Goal: Information Seeking & Learning: Learn about a topic

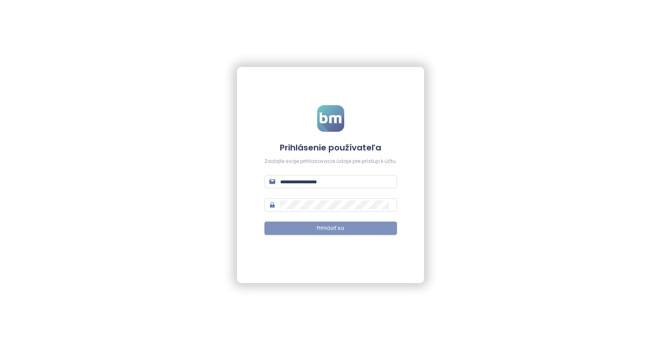
type input "**********"
click at [335, 230] on span "Prihlásiť sa" at bounding box center [330, 229] width 27 height 8
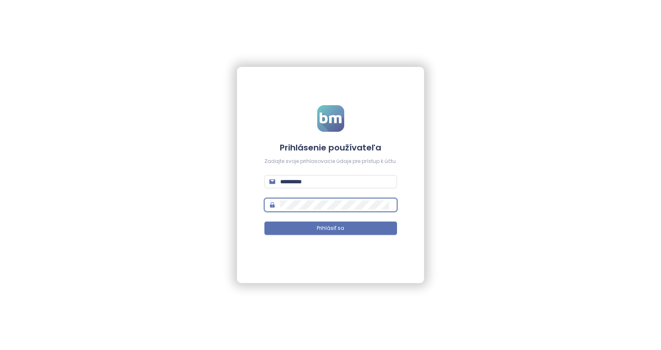
click at [266, 200] on span at bounding box center [330, 204] width 133 height 13
click at [277, 198] on form "**********" at bounding box center [330, 175] width 133 height 140
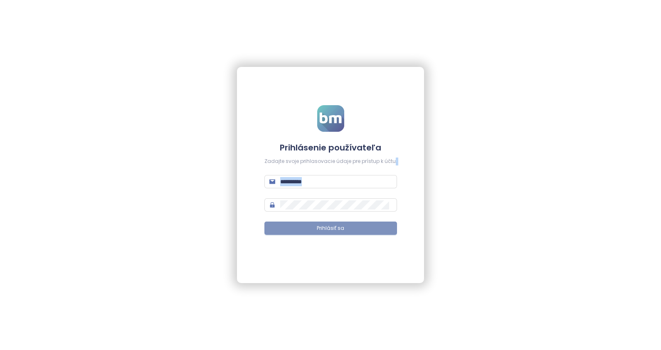
drag, startPoint x: 277, startPoint y: 198, endPoint x: 332, endPoint y: 227, distance: 62.5
click at [332, 227] on span "Prihlásiť sa" at bounding box center [330, 229] width 27 height 8
click at [322, 199] on span at bounding box center [330, 204] width 133 height 13
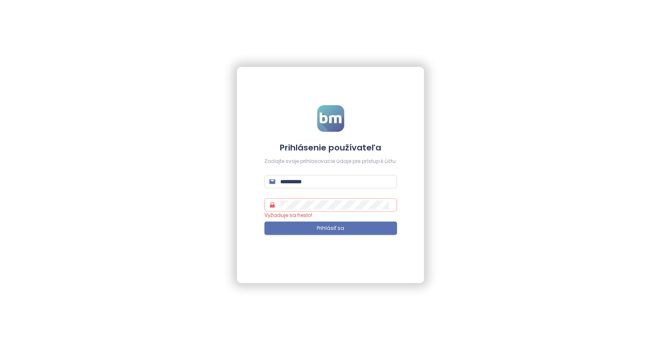
click at [322, 199] on span at bounding box center [330, 204] width 133 height 13
click at [291, 226] on button "Prihlásiť sa" at bounding box center [330, 228] width 133 height 13
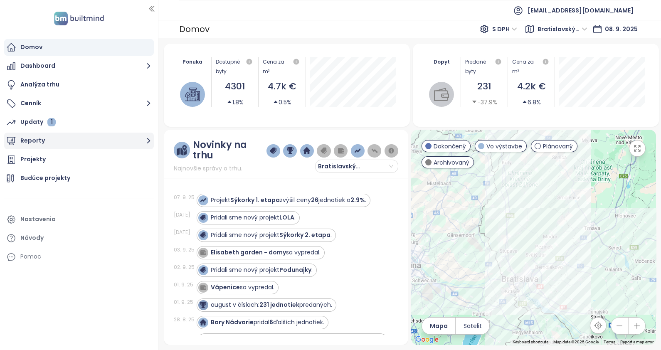
click at [32, 141] on button "Reporty" at bounding box center [79, 141] width 150 height 17
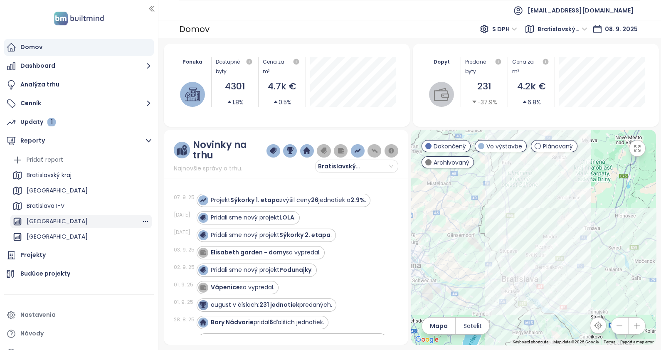
click at [53, 218] on div "BRATISLAVA CITY" at bounding box center [57, 221] width 61 height 10
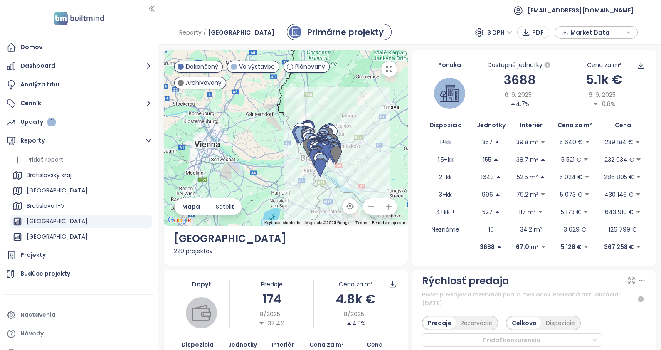
click at [487, 11] on ul "[EMAIL_ADDRESS][DOMAIN_NAME]" at bounding box center [409, 10] width 461 height 20
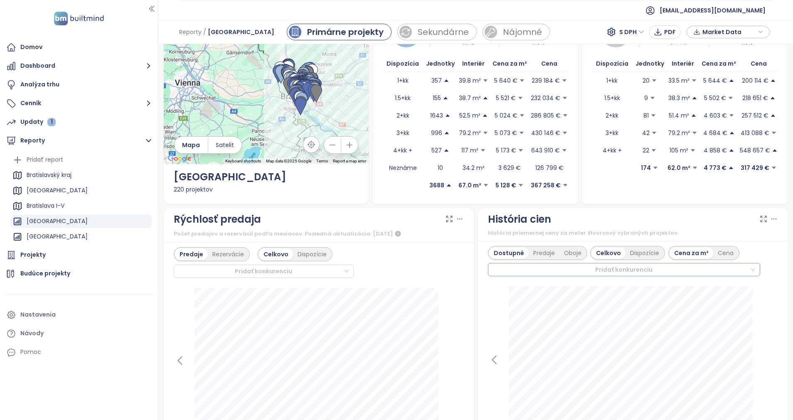
scroll to position [125, 0]
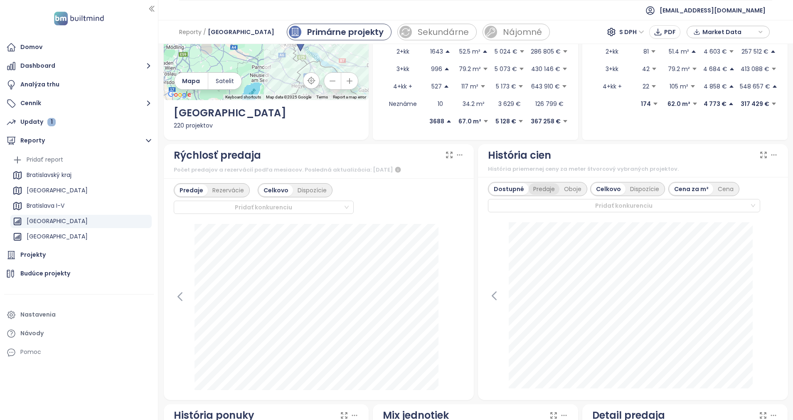
click at [539, 188] on div "Predaje" at bounding box center [544, 189] width 31 height 12
click at [563, 188] on div "Oboje" at bounding box center [573, 189] width 27 height 12
click at [634, 28] on span "S DPH" at bounding box center [632, 32] width 25 height 12
click at [647, 58] on div "Bez DPH" at bounding box center [636, 61] width 23 height 9
click at [456, 153] on icon at bounding box center [460, 155] width 8 height 8
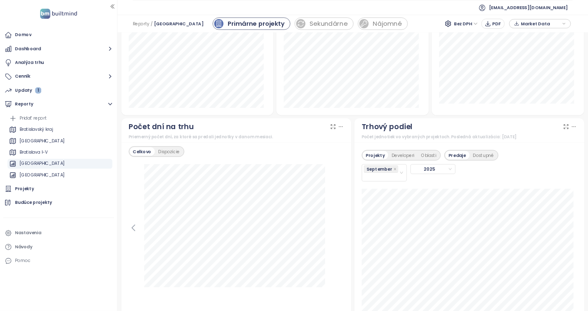
scroll to position [686, 0]
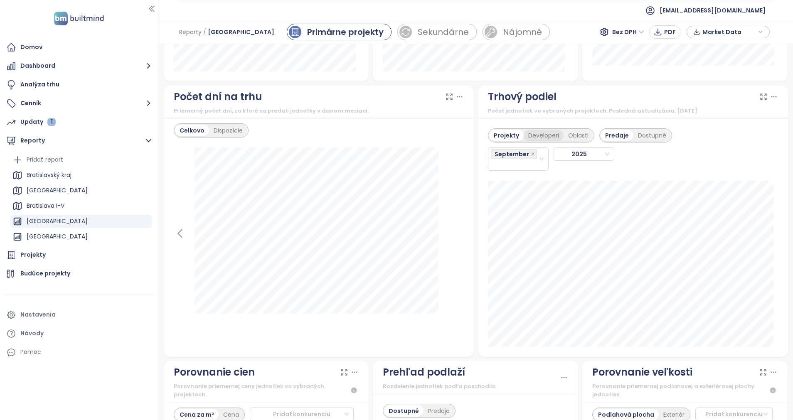
click at [538, 131] on div "Developeri" at bounding box center [544, 136] width 40 height 12
click at [523, 166] on div "September" at bounding box center [514, 159] width 47 height 22
click at [507, 274] on div "August" at bounding box center [513, 273] width 47 height 9
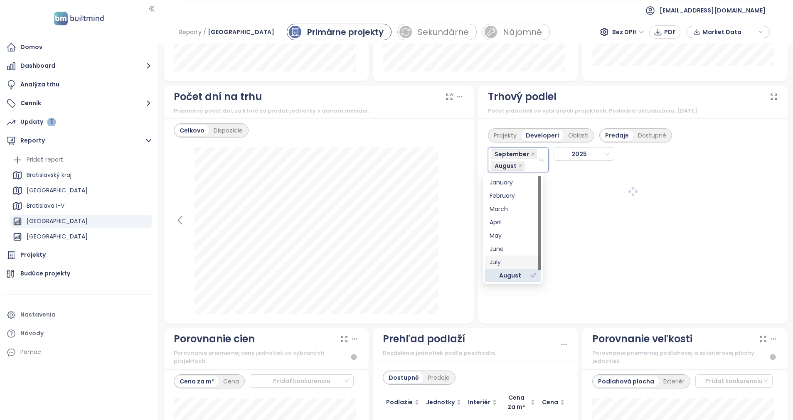
click at [495, 261] on div "July" at bounding box center [513, 262] width 47 height 9
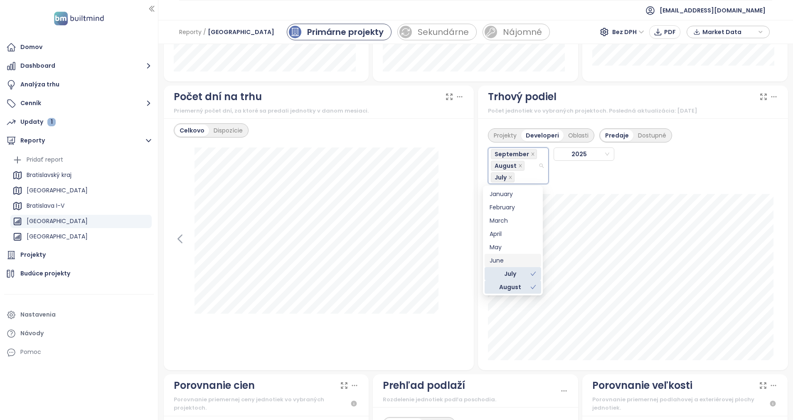
click at [500, 258] on div "June" at bounding box center [513, 260] width 47 height 9
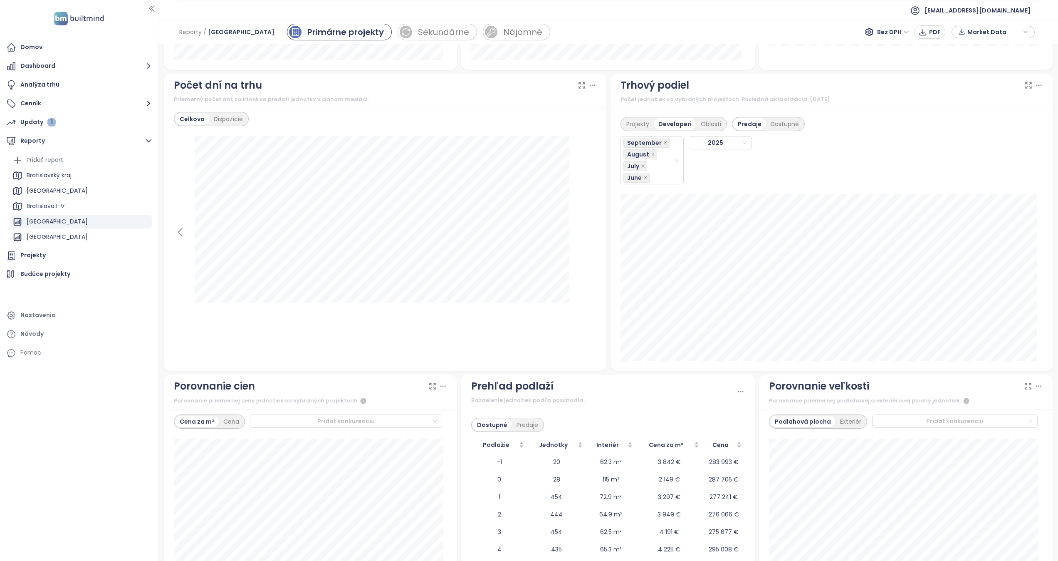
scroll to position [805, 0]
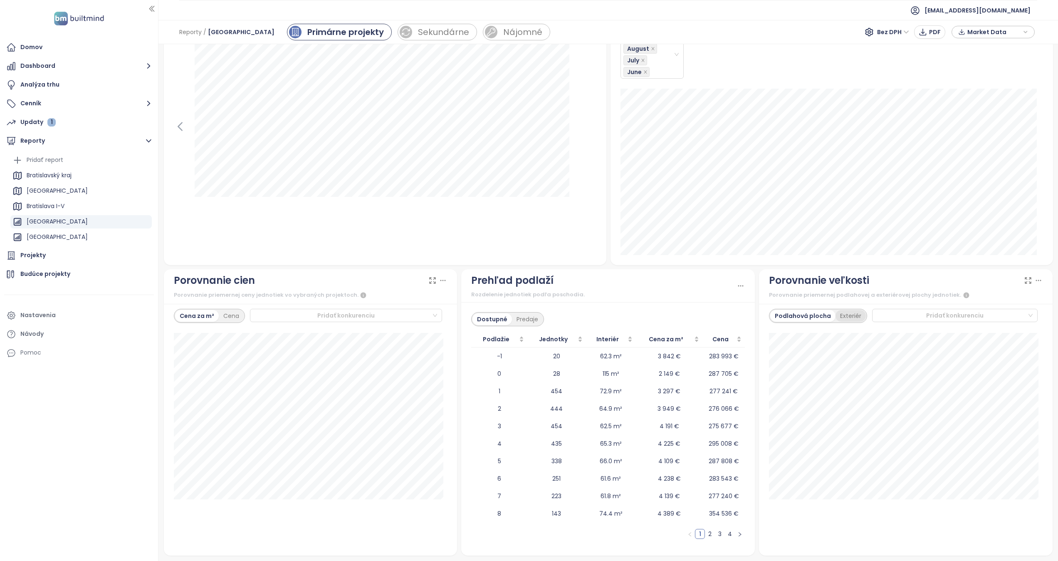
click at [661, 314] on div "Exteriér" at bounding box center [850, 316] width 30 height 12
click at [661, 310] on div "Podlahová plocha" at bounding box center [800, 316] width 61 height 12
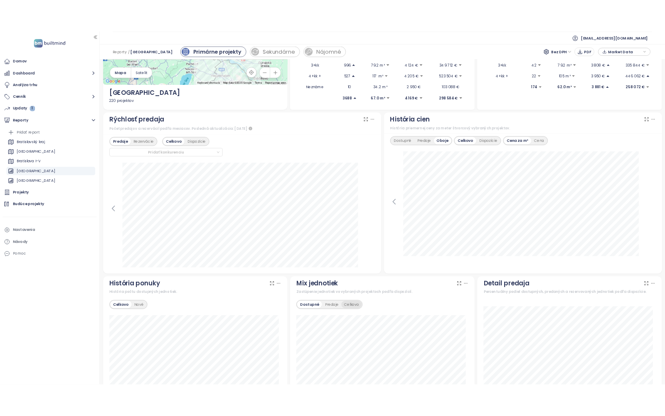
scroll to position [0, 0]
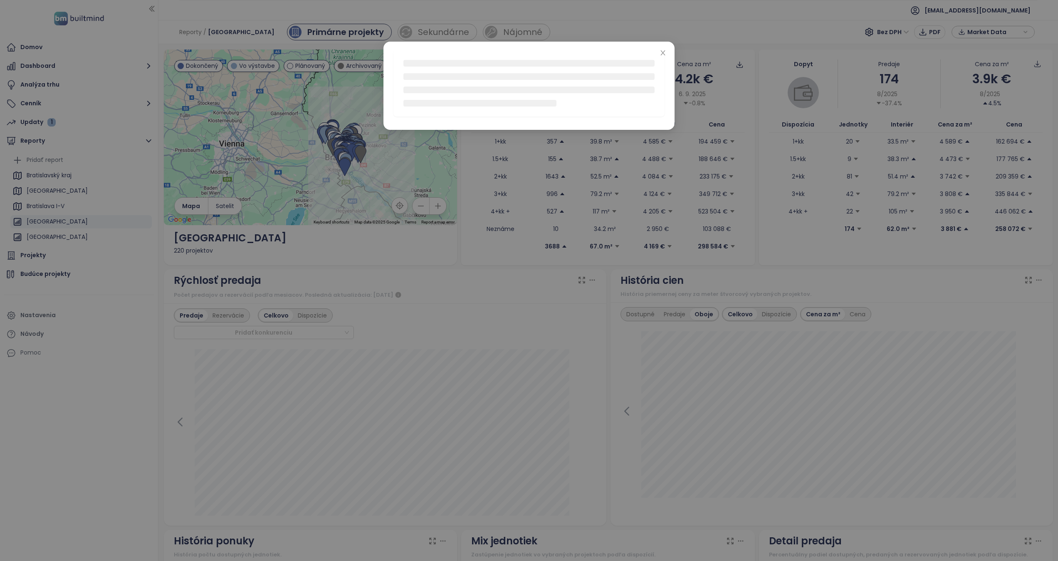
click at [554, 350] on div at bounding box center [529, 280] width 1058 height 561
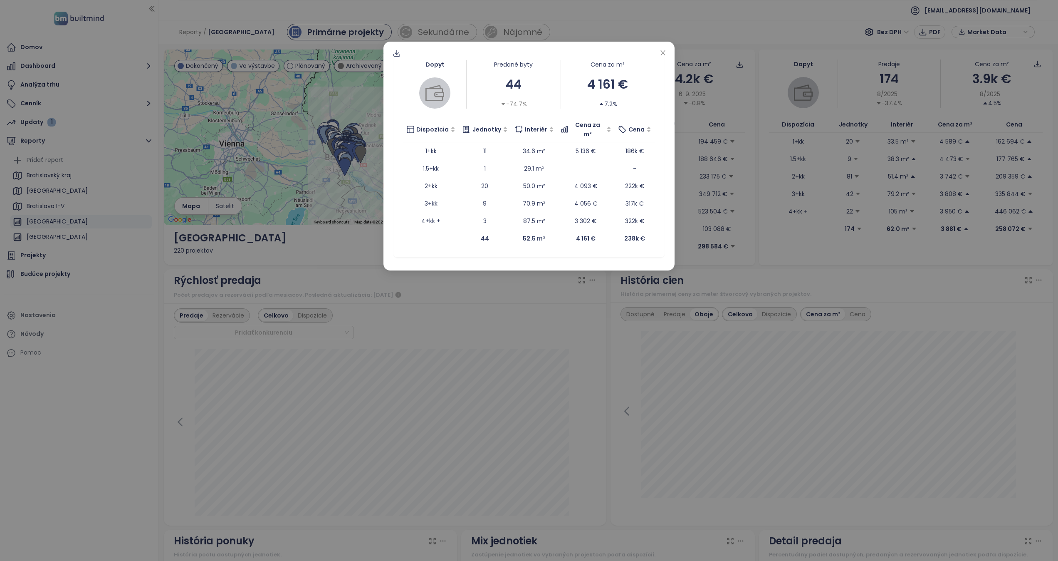
click at [661, 48] on div "Dopyt Predané byty 44 -74.7% Cena za m² 4 161 € 7.2% Dispozícia Jednotky Interi…" at bounding box center [528, 156] width 291 height 229
click at [661, 47] on div "Dopyt Predané byty 44 -74.7% Cena za m² 4 161 € 7.2% Dispozícia Jednotky Interi…" at bounding box center [528, 156] width 291 height 229
click at [660, 52] on icon "close" at bounding box center [662, 52] width 7 height 7
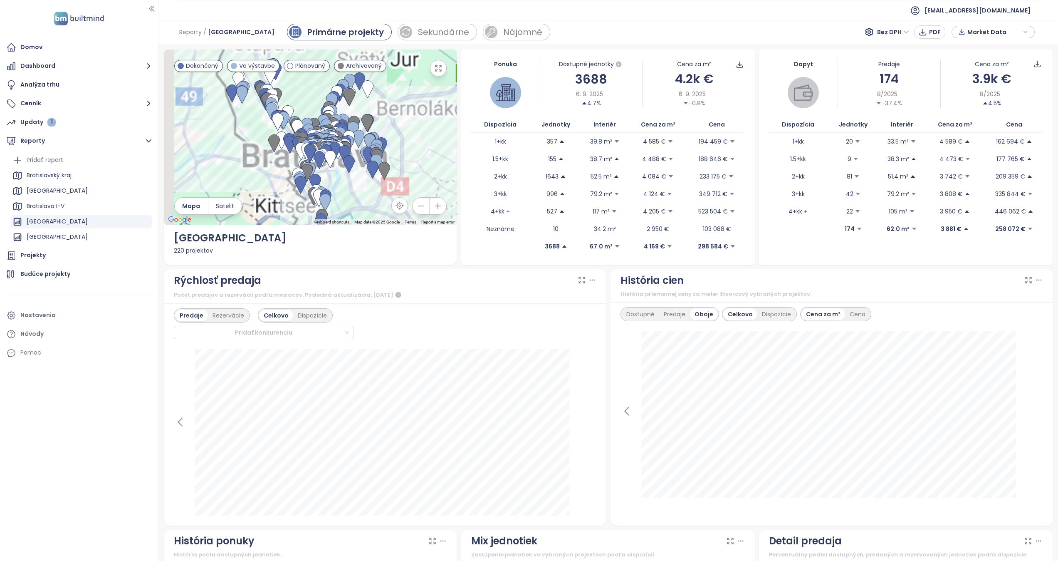
drag, startPoint x: 371, startPoint y: 161, endPoint x: 461, endPoint y: 188, distance: 93.4
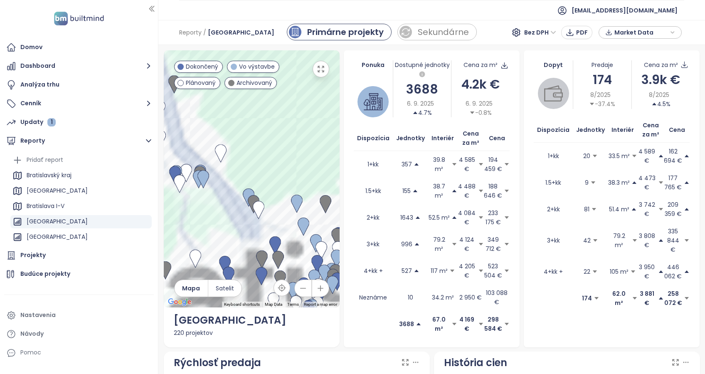
drag, startPoint x: 197, startPoint y: 69, endPoint x: 282, endPoint y: 126, distance: 102.2
click at [281, 125] on div "← Move left → Move right ↑ Move up ↓ Move down + Zoom in - Zoom out Home Jump l…" at bounding box center [252, 178] width 176 height 257
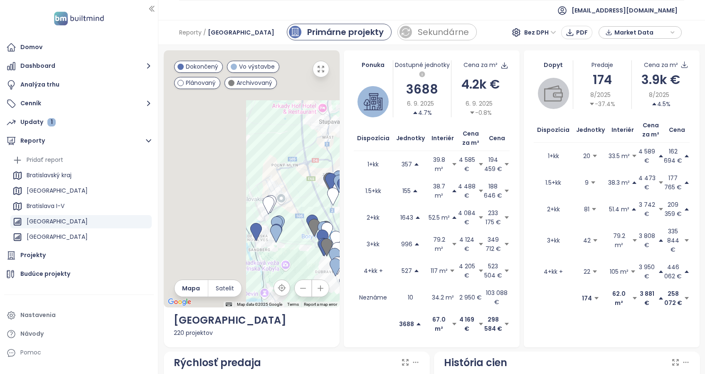
drag, startPoint x: 215, startPoint y: 156, endPoint x: 338, endPoint y: 293, distance: 184.3
click at [338, 293] on div "← Move left → Move right ↑ Move up ↓ Move down + Zoom in - Zoom out Home Jump l…" at bounding box center [252, 198] width 180 height 297
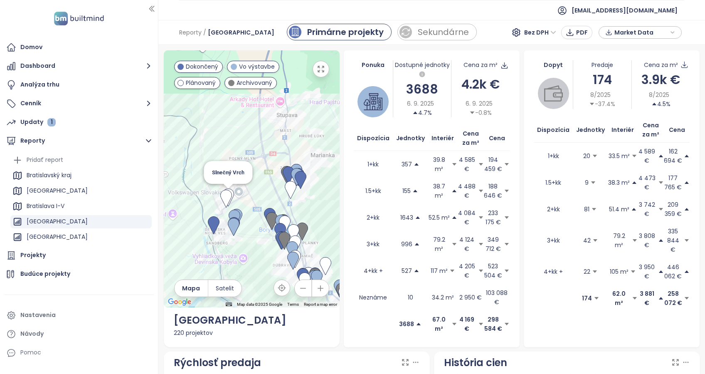
drag, startPoint x: 277, startPoint y: 203, endPoint x: 230, endPoint y: 196, distance: 47.5
click at [230, 190] on img at bounding box center [228, 197] width 12 height 18
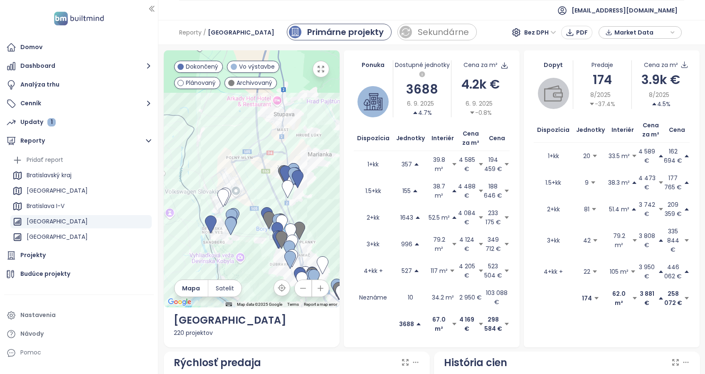
drag, startPoint x: 242, startPoint y: 207, endPoint x: 242, endPoint y: 222, distance: 15.0
click at [242, 217] on div "To navigate, press the arrow keys." at bounding box center [252, 178] width 176 height 257
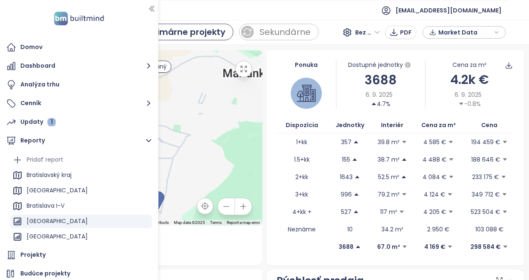
drag, startPoint x: 217, startPoint y: 129, endPoint x: 275, endPoint y: 54, distance: 94.9
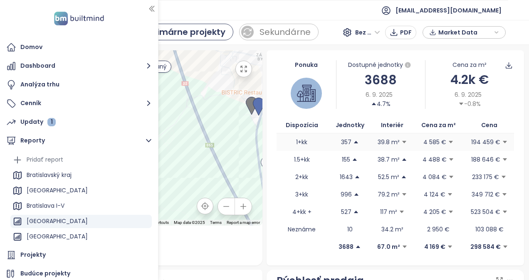
drag, startPoint x: 242, startPoint y: 132, endPoint x: 277, endPoint y: 137, distance: 34.8
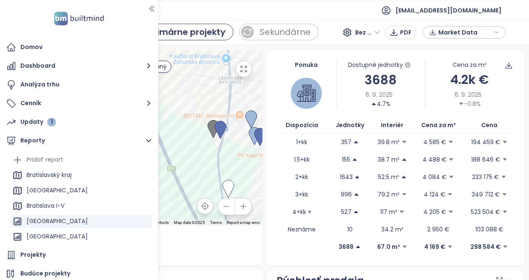
drag, startPoint x: 220, startPoint y: 132, endPoint x: 179, endPoint y: 156, distance: 47.7
click at [178, 156] on div at bounding box center [133, 137] width 257 height 175
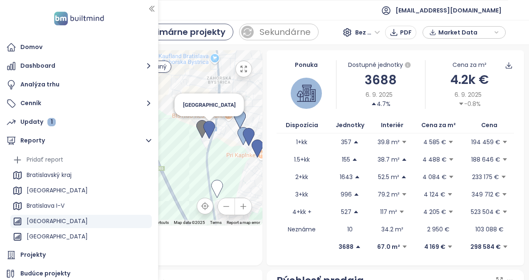
click at [212, 127] on img at bounding box center [209, 130] width 12 height 18
click at [208, 130] on img at bounding box center [209, 130] width 12 height 18
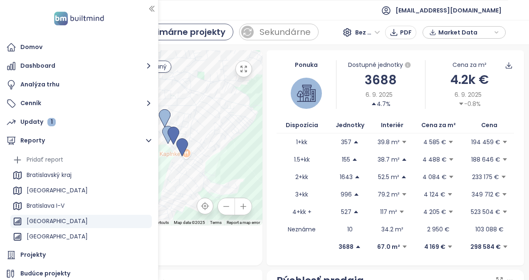
click at [209, 130] on div "To navigate, press the arrow keys." at bounding box center [133, 137] width 257 height 175
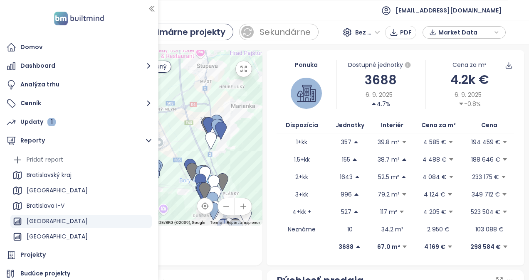
click at [235, 131] on div at bounding box center [133, 137] width 257 height 175
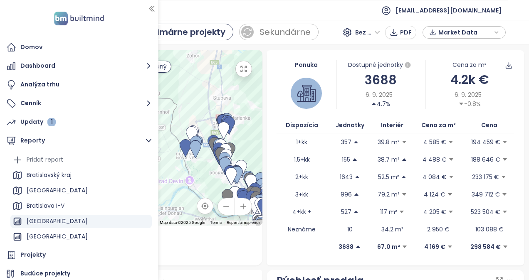
click at [311, 11] on ul "[EMAIL_ADDRESS][DOMAIN_NAME]" at bounding box center [264, 10] width 487 height 20
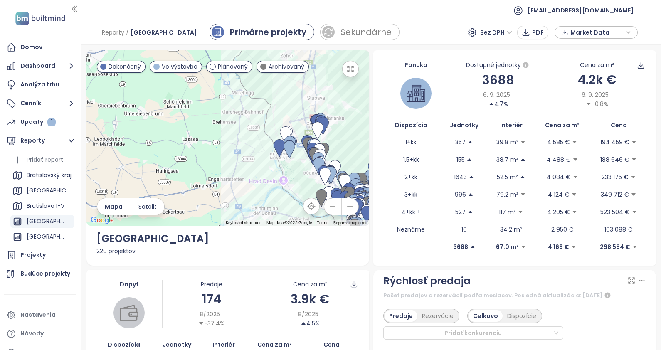
click at [82, 212] on section "Domov Dashboard Analýza trhu Cenník Updaty 1 Reporty Pridať report Bratislavský…" at bounding box center [330, 175] width 661 height 350
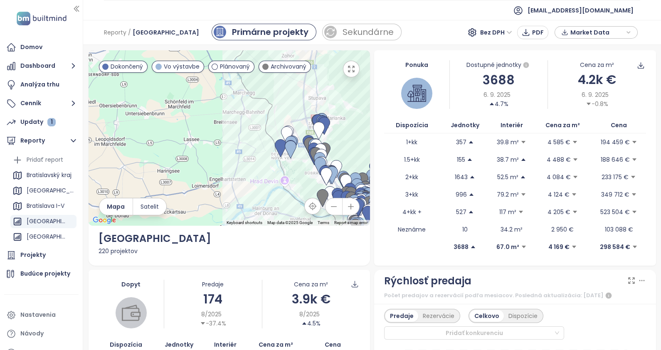
click at [85, 214] on section "Domov Dashboard Analýza trhu Cenník Updaty 1 Reporty Pridať report Bratislavský…" at bounding box center [330, 175] width 661 height 350
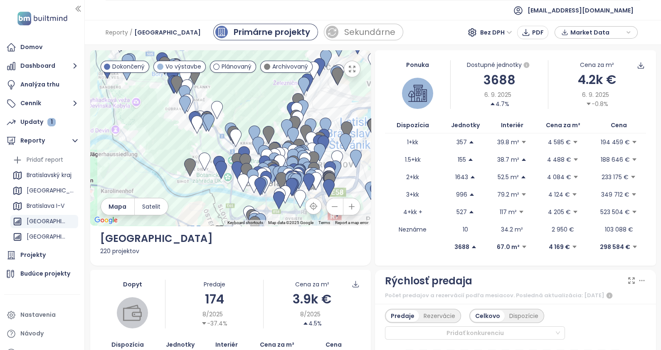
drag, startPoint x: 263, startPoint y: 181, endPoint x: 148, endPoint y: 108, distance: 136.5
click at [148, 108] on div at bounding box center [230, 137] width 281 height 175
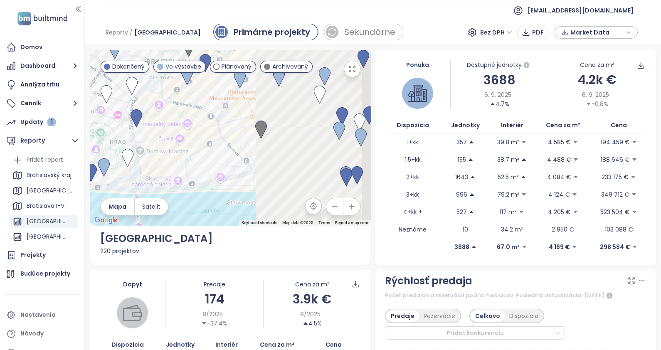
drag, startPoint x: 162, startPoint y: 140, endPoint x: 134, endPoint y: 137, distance: 28.0
click at [134, 137] on div at bounding box center [230, 137] width 281 height 175
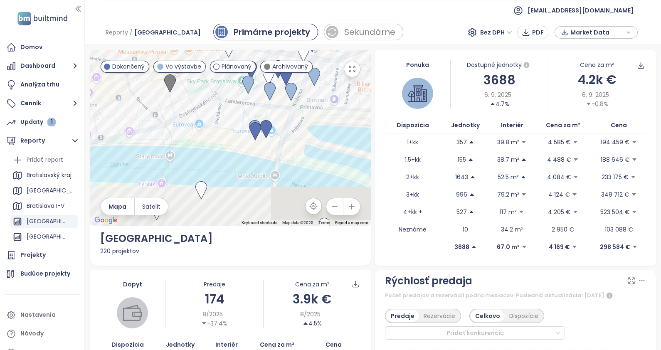
click at [286, 120] on div at bounding box center [230, 137] width 281 height 175
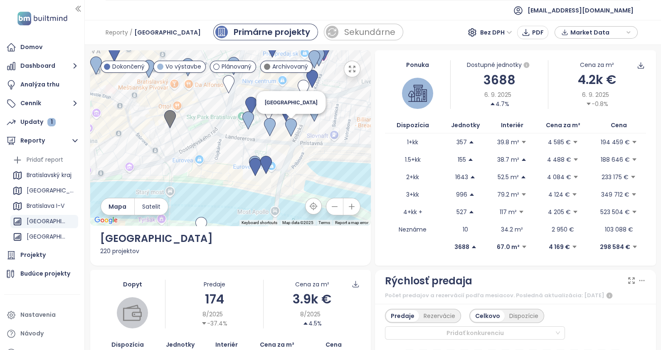
click at [291, 120] on img at bounding box center [291, 128] width 12 height 18
click at [292, 124] on img at bounding box center [291, 128] width 12 height 18
click at [266, 121] on img at bounding box center [270, 127] width 12 height 18
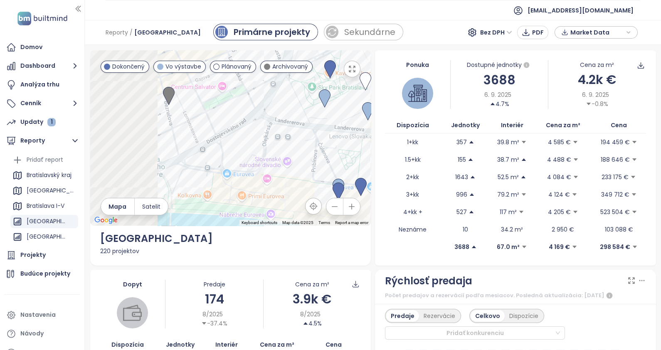
drag, startPoint x: 178, startPoint y: 133, endPoint x: 273, endPoint y: 139, distance: 95.0
click at [298, 135] on div at bounding box center [230, 137] width 281 height 175
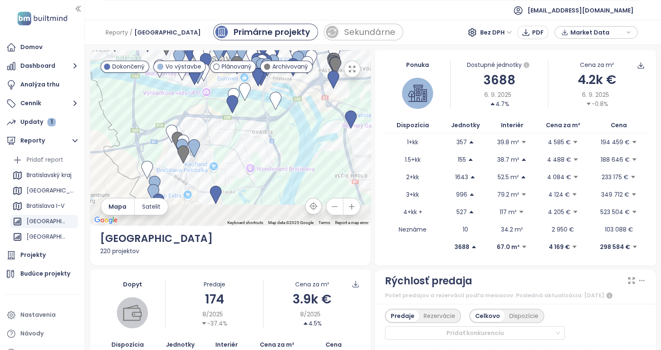
drag, startPoint x: 191, startPoint y: 130, endPoint x: 207, endPoint y: 104, distance: 30.5
click at [207, 104] on div at bounding box center [230, 137] width 281 height 175
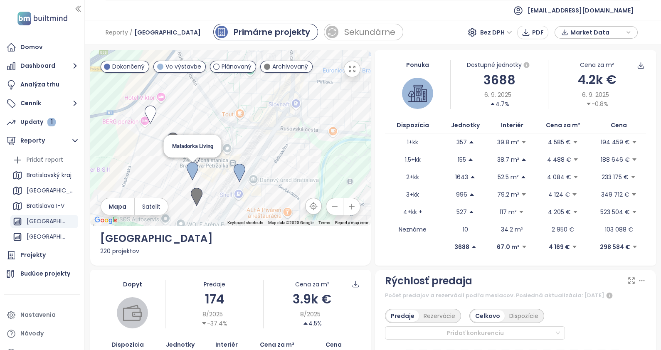
click at [193, 166] on img at bounding box center [193, 171] width 12 height 18
click at [191, 169] on img at bounding box center [193, 172] width 12 height 18
click at [191, 168] on img at bounding box center [193, 172] width 12 height 18
click at [191, 170] on img at bounding box center [193, 172] width 12 height 18
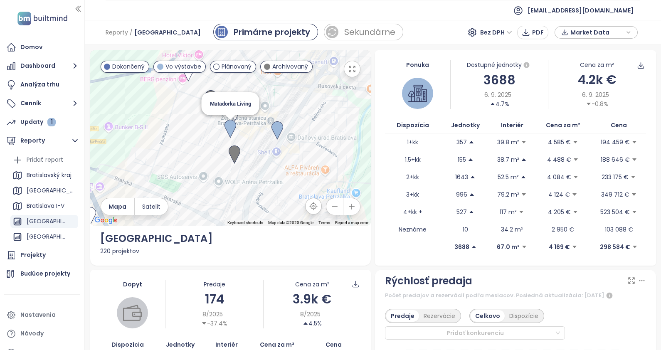
click at [227, 127] on img at bounding box center [231, 129] width 12 height 18
click at [228, 126] on img at bounding box center [231, 129] width 12 height 18
click at [228, 128] on img at bounding box center [231, 130] width 12 height 18
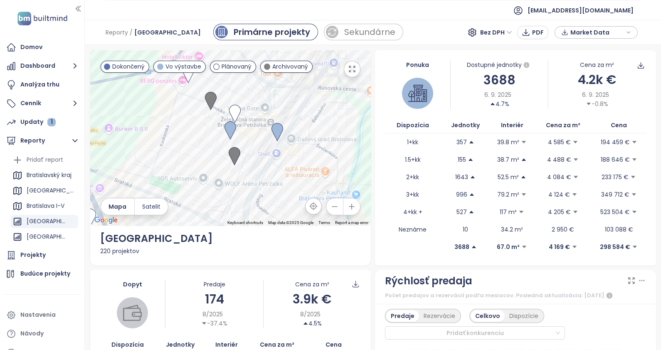
drag, startPoint x: 345, startPoint y: 68, endPoint x: 347, endPoint y: 107, distance: 38.7
click at [348, 68] on icon "button" at bounding box center [352, 69] width 8 height 8
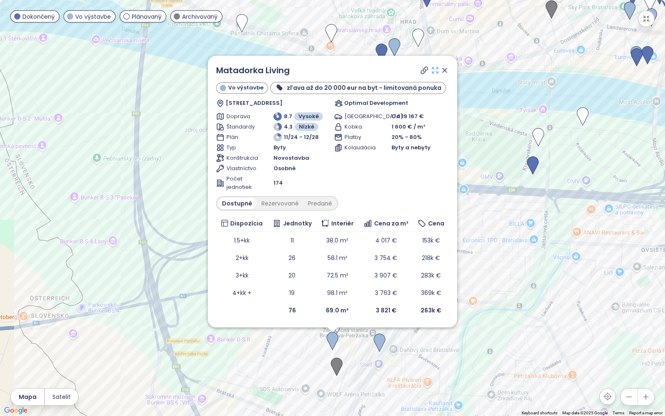
click at [437, 69] on icon at bounding box center [435, 70] width 8 height 8
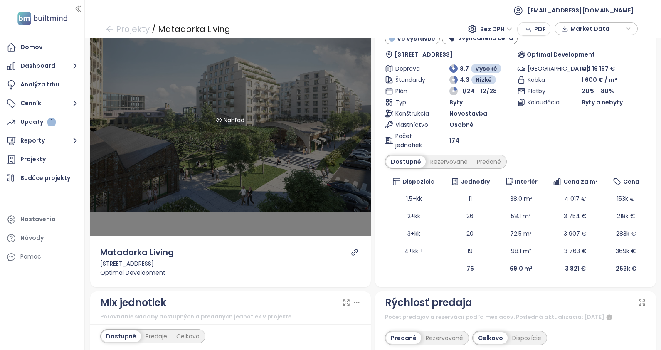
scroll to position [207, 0]
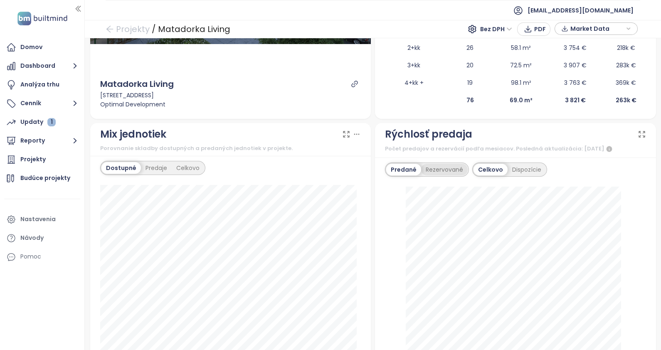
click at [451, 165] on div "Rezervované" at bounding box center [444, 170] width 47 height 12
click at [407, 167] on div "Predané" at bounding box center [402, 170] width 33 height 12
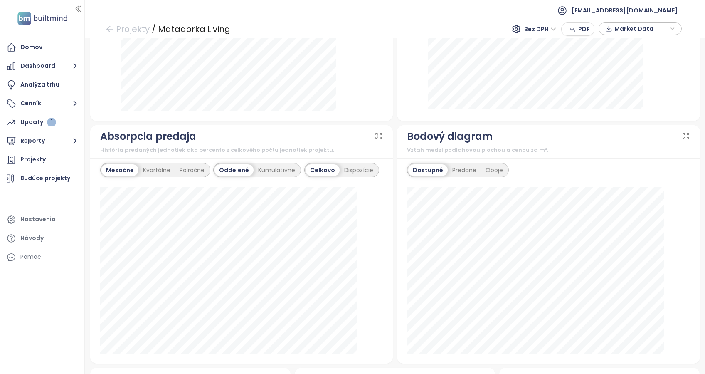
scroll to position [468, 0]
click at [457, 167] on div "Predané" at bounding box center [464, 170] width 33 height 12
drag, startPoint x: 457, startPoint y: 167, endPoint x: 451, endPoint y: 167, distance: 5.8
click at [451, 167] on div "Predané" at bounding box center [464, 170] width 33 height 12
click at [418, 164] on div "Dostupné" at bounding box center [426, 170] width 37 height 12
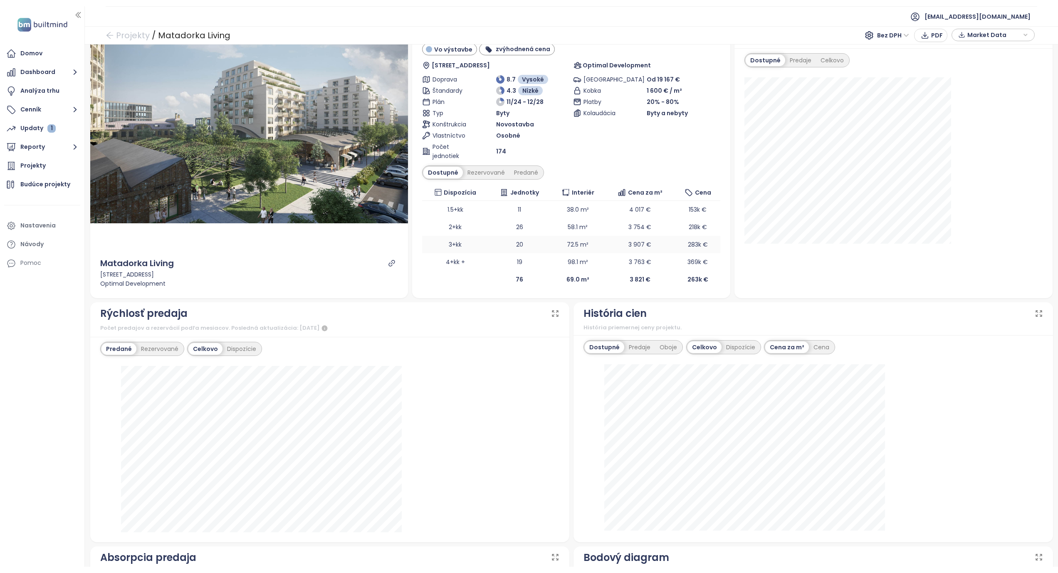
scroll to position [34, 0]
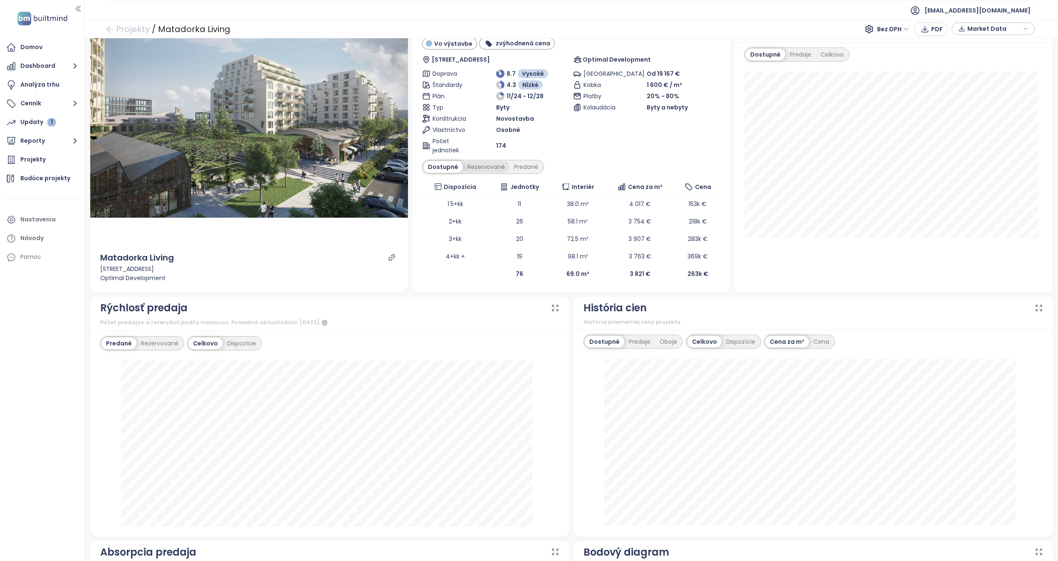
click at [476, 165] on div "Rezervované" at bounding box center [486, 167] width 47 height 12
click at [516, 163] on div "Predané" at bounding box center [525, 167] width 33 height 12
click at [482, 167] on div "Rezervované" at bounding box center [484, 167] width 47 height 12
click at [521, 163] on div "Predané" at bounding box center [525, 167] width 33 height 12
click at [661, 286] on div "Dostupné Predaje Celkovo 1.5+kk 16/94 17.0%" at bounding box center [893, 167] width 318 height 250
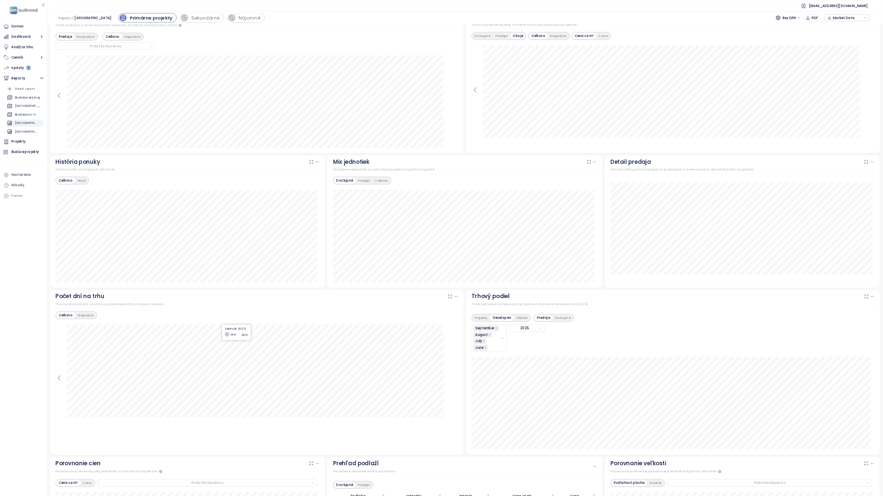
scroll to position [478, 0]
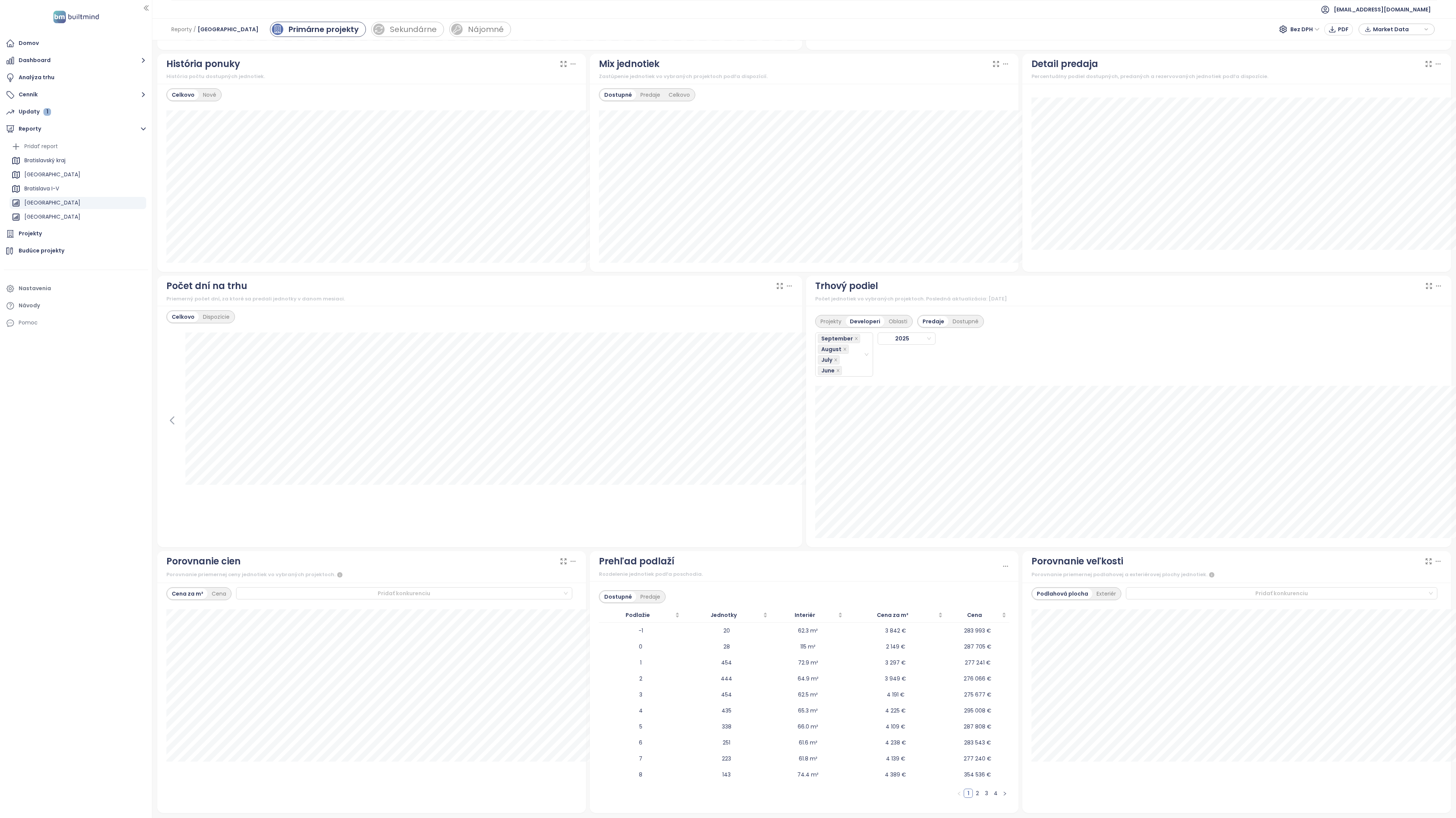
drag, startPoint x: 76, startPoint y: 83, endPoint x: 155, endPoint y: 76, distance: 79.3
click at [155, 76] on section "Domov Dashboard Analýza trhu Cenník Updaty 1 Reporty Pridať report Bratislavský…" at bounding box center [728, 409] width 1456 height 818
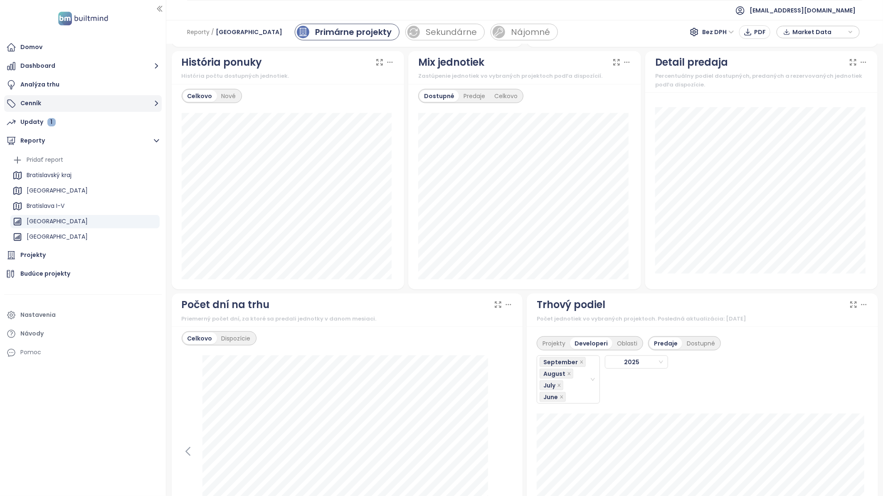
click at [27, 104] on button "Cenník" at bounding box center [83, 103] width 158 height 17
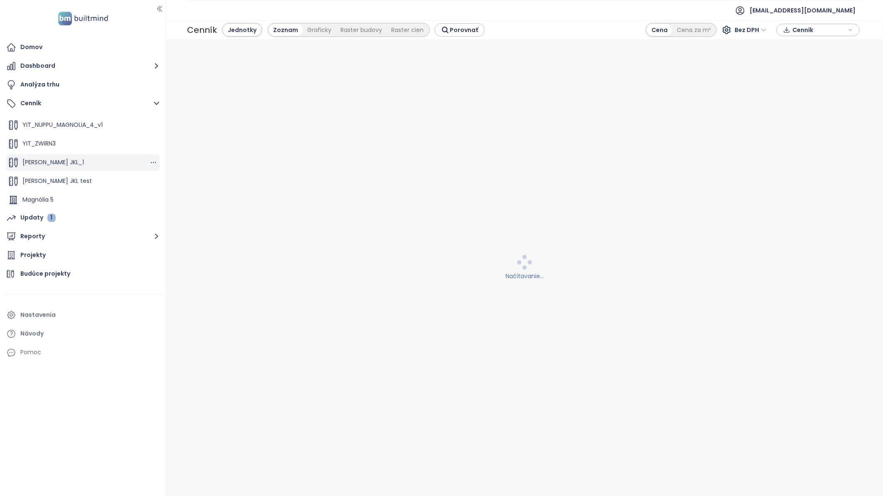
scroll to position [94, 0]
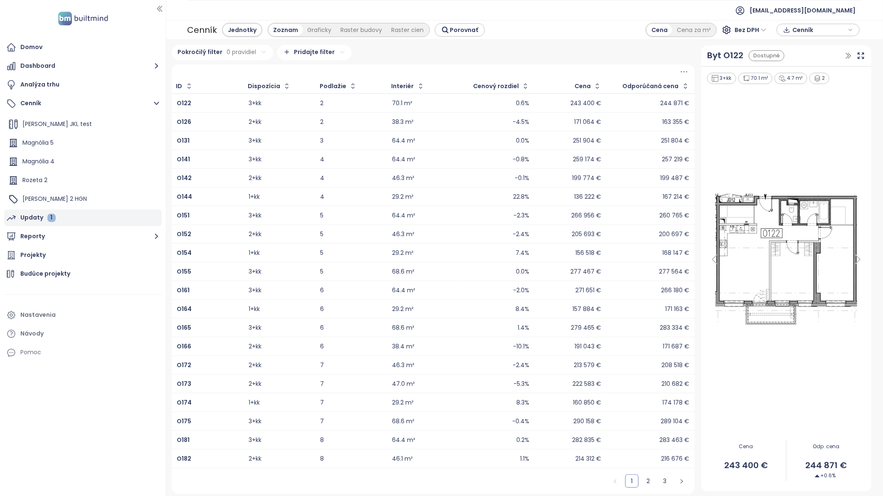
click at [28, 219] on div "Updaty 1" at bounding box center [37, 217] width 35 height 10
